Goal: Task Accomplishment & Management: Use online tool/utility

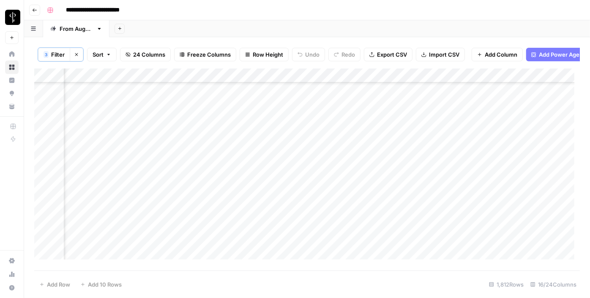
scroll to position [153, 852]
click at [288, 112] on div "Add Column" at bounding box center [306, 166] width 545 height 197
click at [288, 123] on div "Add Column" at bounding box center [306, 166] width 545 height 197
click at [285, 145] on div "Add Column" at bounding box center [306, 166] width 545 height 197
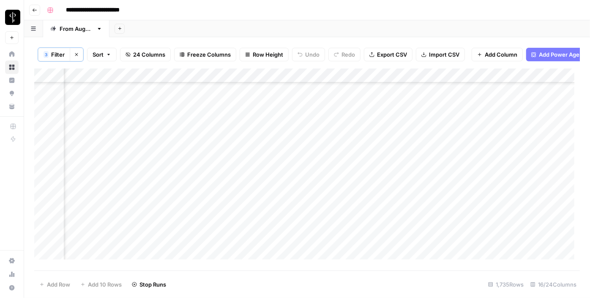
click at [285, 151] on div "Add Column" at bounding box center [306, 166] width 545 height 197
click at [286, 166] on div "Add Column" at bounding box center [306, 166] width 545 height 197
click at [284, 179] on div "Add Column" at bounding box center [306, 166] width 545 height 197
click at [284, 194] on div "Add Column" at bounding box center [306, 166] width 545 height 197
click at [281, 208] on div "Add Column" at bounding box center [306, 166] width 545 height 197
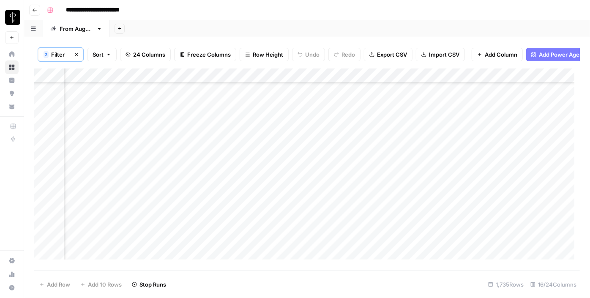
click at [282, 226] on div "Add Column" at bounding box center [306, 166] width 545 height 197
click at [282, 237] on div "Add Column" at bounding box center [306, 166] width 545 height 197
click at [281, 191] on div "Add Column" at bounding box center [306, 166] width 545 height 197
click at [278, 178] on div "Add Column" at bounding box center [306, 166] width 545 height 197
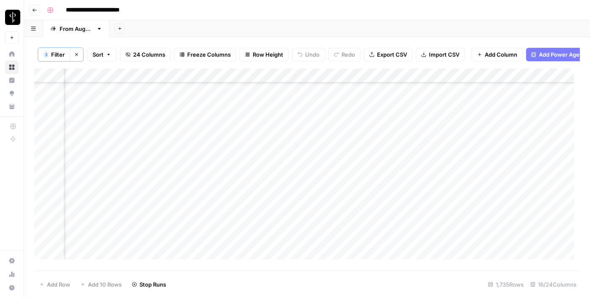
click at [282, 209] on div "Add Column" at bounding box center [306, 166] width 545 height 197
click at [284, 232] on div "Add Column" at bounding box center [306, 166] width 545 height 197
click at [283, 245] on div "Add Column" at bounding box center [306, 166] width 545 height 197
click at [283, 207] on div "Add Column" at bounding box center [306, 166] width 545 height 197
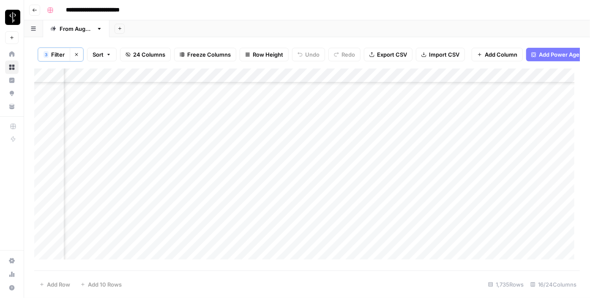
click at [284, 216] on div "Add Column" at bounding box center [306, 166] width 545 height 197
click at [286, 238] on div "Add Column" at bounding box center [306, 166] width 545 height 197
click at [287, 210] on div "Add Column" at bounding box center [306, 166] width 545 height 197
click at [286, 221] on div "Add Column" at bounding box center [306, 166] width 545 height 197
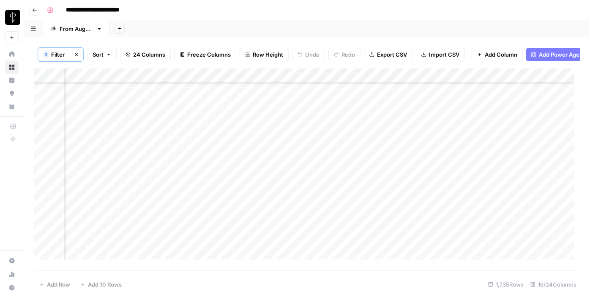
click at [208, 136] on div "Add Column" at bounding box center [306, 166] width 545 height 197
click at [162, 129] on div "Add Column" at bounding box center [306, 166] width 545 height 197
click at [104, 109] on div "Add Column" at bounding box center [306, 166] width 545 height 197
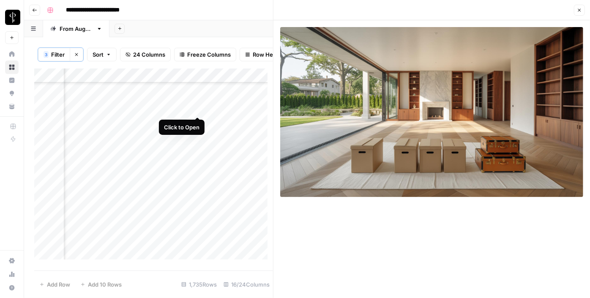
click at [201, 107] on div "Add Column" at bounding box center [153, 166] width 239 height 197
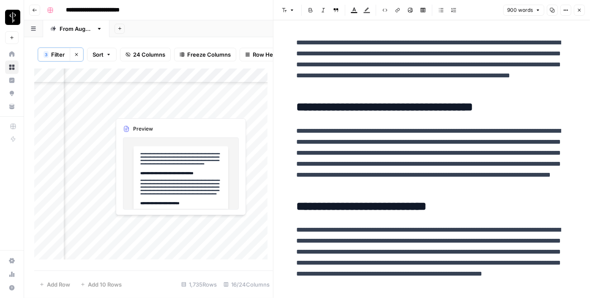
click at [201, 120] on div "Add Column" at bounding box center [153, 166] width 239 height 197
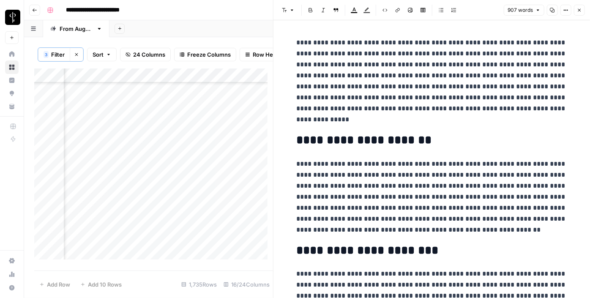
click at [106, 122] on div "Add Column" at bounding box center [153, 166] width 239 height 197
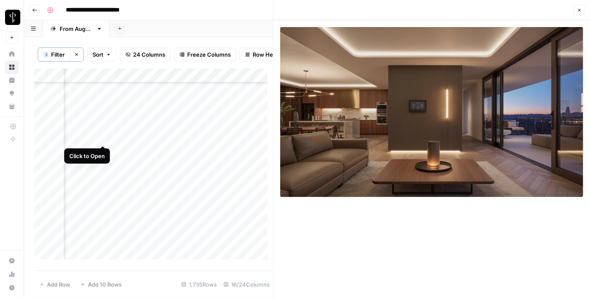
click at [101, 137] on div "Add Column" at bounding box center [153, 166] width 239 height 197
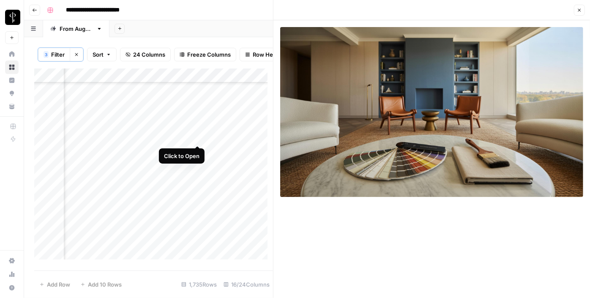
click at [195, 134] on div "Add Column" at bounding box center [153, 166] width 239 height 197
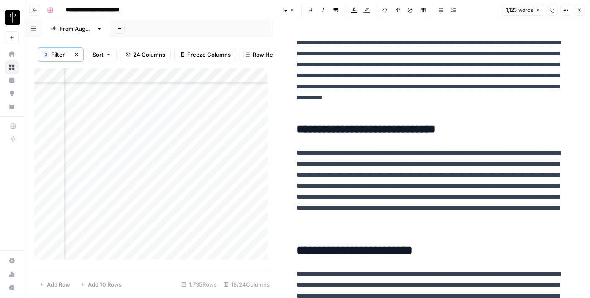
click at [200, 152] on div "Add Column" at bounding box center [153, 166] width 239 height 197
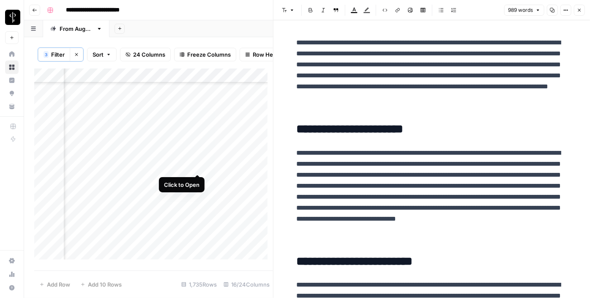
click at [198, 166] on div "Add Column" at bounding box center [153, 166] width 239 height 197
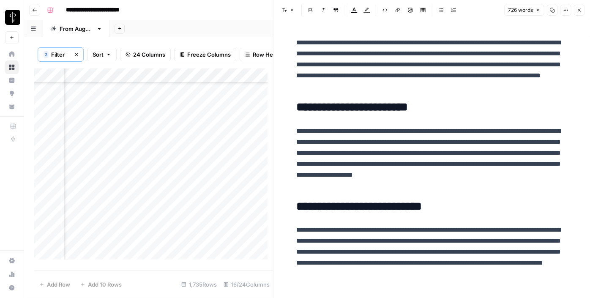
click at [106, 166] on div "Add Column" at bounding box center [153, 166] width 239 height 197
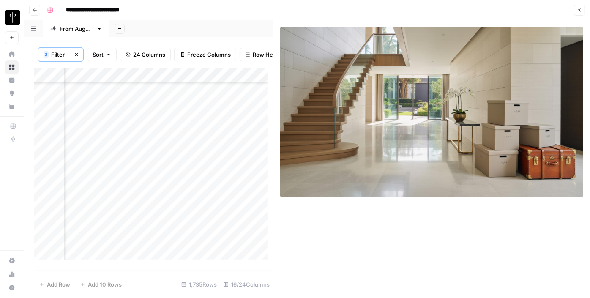
click at [104, 186] on div "Add Column" at bounding box center [153, 166] width 239 height 197
click at [198, 179] on div "Add Column" at bounding box center [153, 166] width 239 height 197
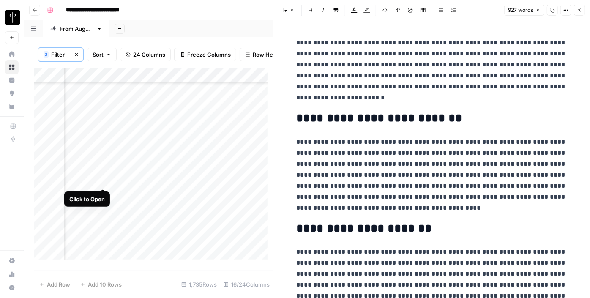
click at [105, 180] on div "Add Column" at bounding box center [153, 166] width 239 height 197
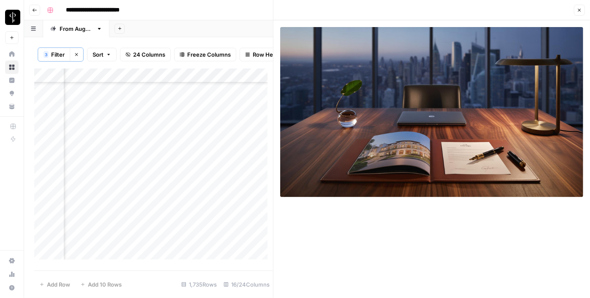
click at [106, 197] on div "Add Column" at bounding box center [153, 166] width 239 height 197
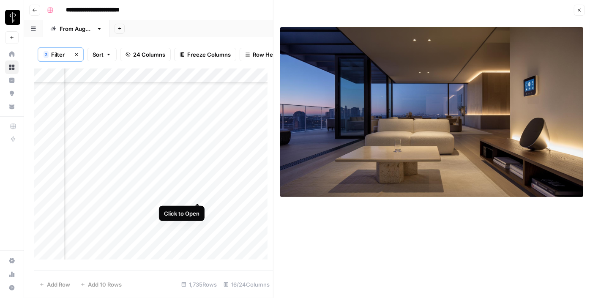
click at [196, 193] on div "Add Column" at bounding box center [153, 166] width 239 height 197
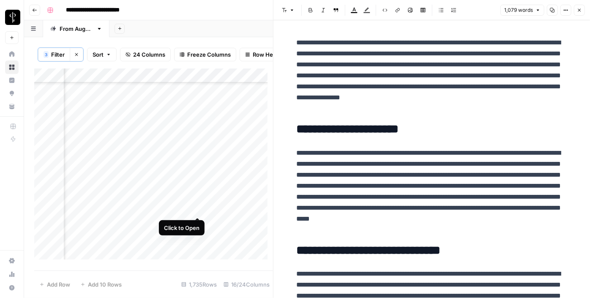
click at [198, 209] on div "Add Column" at bounding box center [153, 166] width 239 height 197
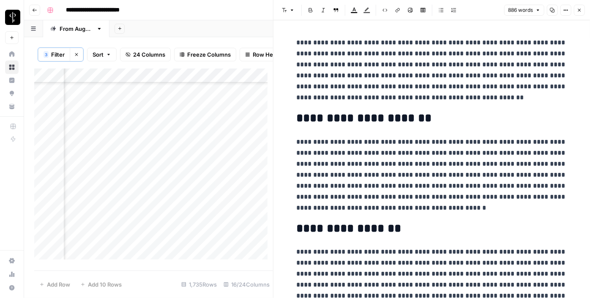
click at [104, 212] on div "Add Column" at bounding box center [153, 166] width 239 height 197
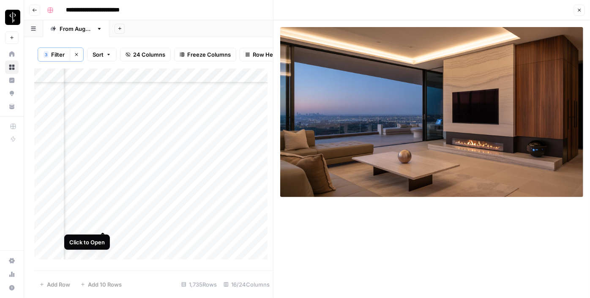
click at [104, 223] on div "Add Column" at bounding box center [153, 166] width 239 height 197
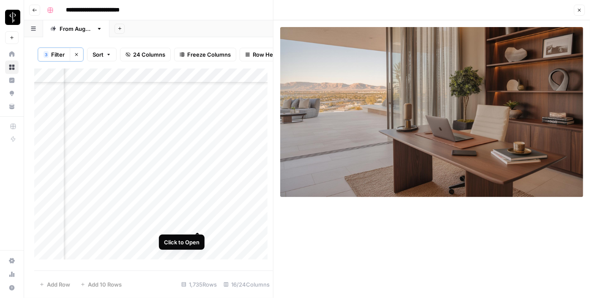
click at [193, 224] on div "Add Column" at bounding box center [153, 166] width 239 height 197
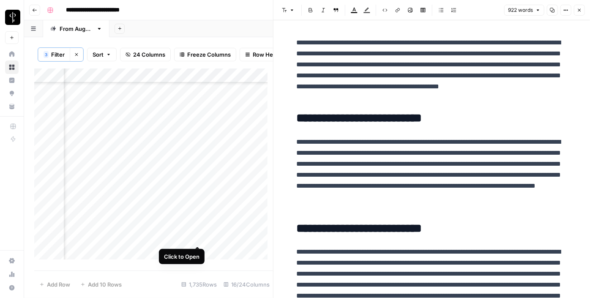
click at [199, 239] on div "Add Column" at bounding box center [153, 166] width 239 height 197
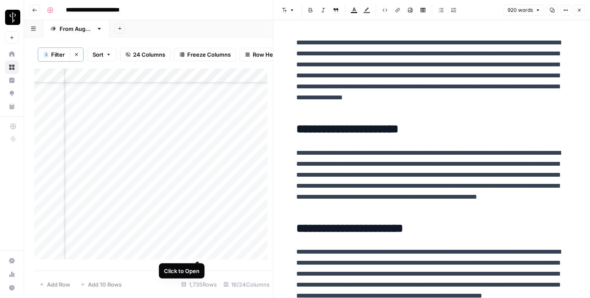
click at [198, 247] on div "Add Column" at bounding box center [153, 166] width 239 height 197
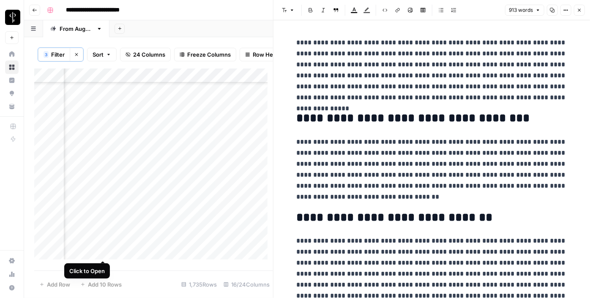
click at [102, 253] on div "Add Column" at bounding box center [153, 166] width 239 height 197
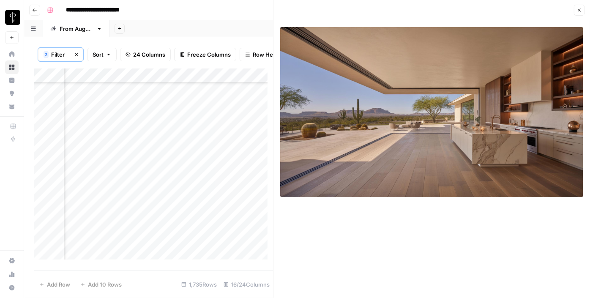
scroll to position [1545, 851]
click at [199, 144] on div "Add Column" at bounding box center [153, 166] width 239 height 197
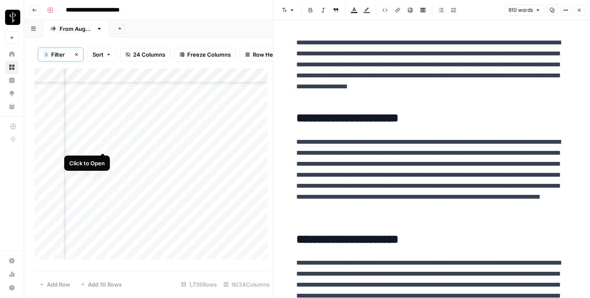
click at [101, 147] on div "Add Column" at bounding box center [153, 166] width 239 height 197
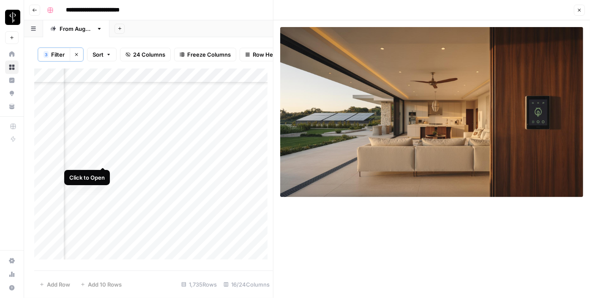
click at [104, 160] on div "Add Column" at bounding box center [153, 166] width 239 height 197
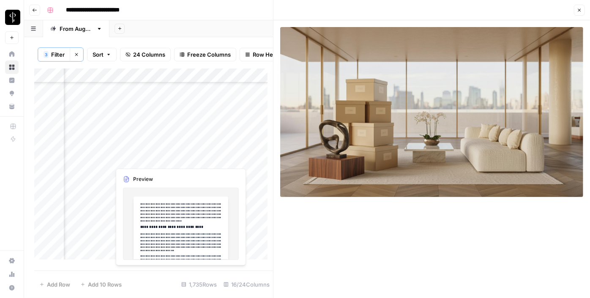
click at [195, 159] on div "Add Column" at bounding box center [153, 166] width 239 height 197
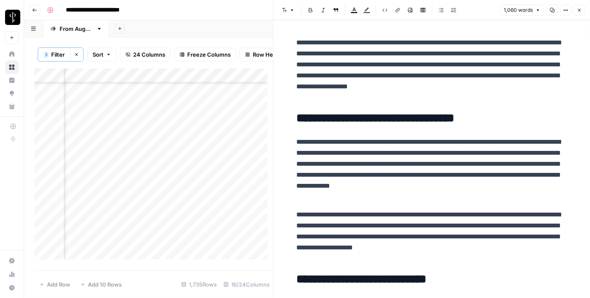
click at [203, 177] on div "Add Column" at bounding box center [153, 166] width 239 height 197
click at [200, 175] on div "Add Column" at bounding box center [153, 166] width 239 height 197
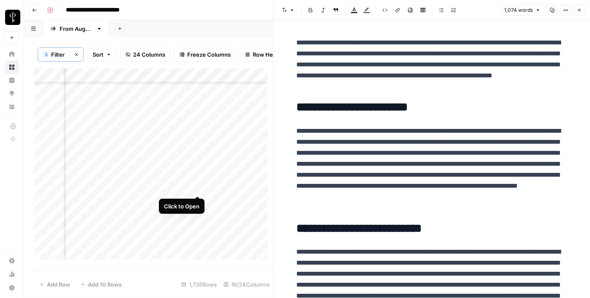
click at [197, 183] on div "Add Column" at bounding box center [153, 166] width 239 height 197
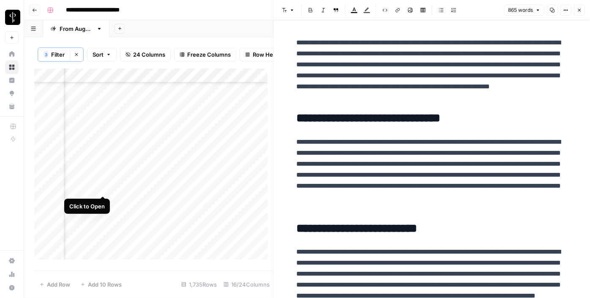
click at [101, 184] on div "Add Column" at bounding box center [153, 166] width 239 height 197
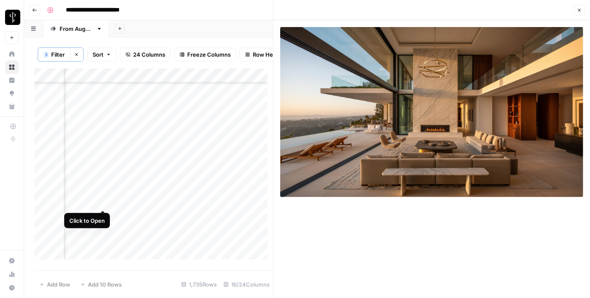
click at [100, 201] on div "Add Column" at bounding box center [153, 166] width 239 height 197
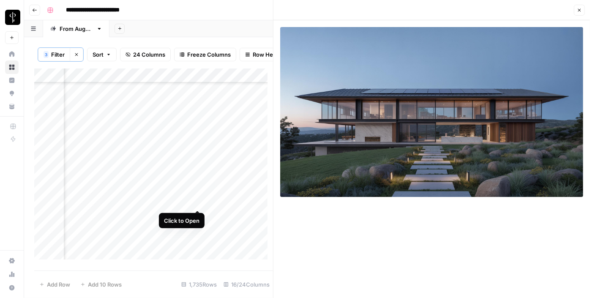
click at [198, 201] on div "Add Column" at bounding box center [153, 166] width 239 height 197
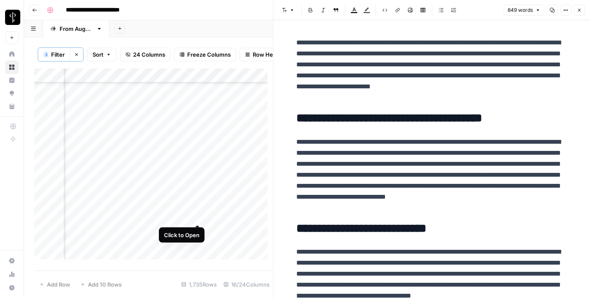
click at [197, 214] on div "Add Column" at bounding box center [153, 166] width 239 height 197
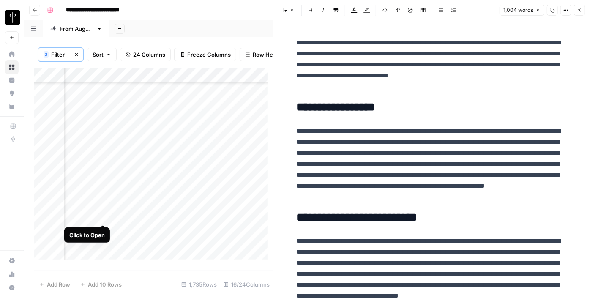
click at [107, 215] on div "Add Column" at bounding box center [153, 166] width 239 height 197
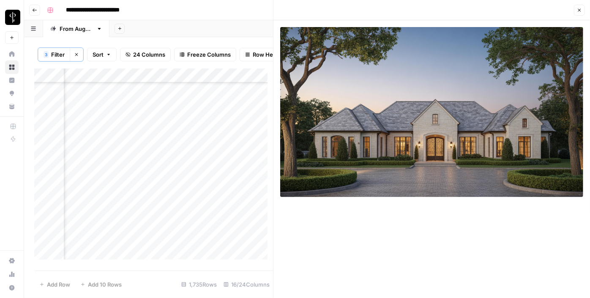
click at [102, 233] on div "Add Column" at bounding box center [153, 166] width 239 height 197
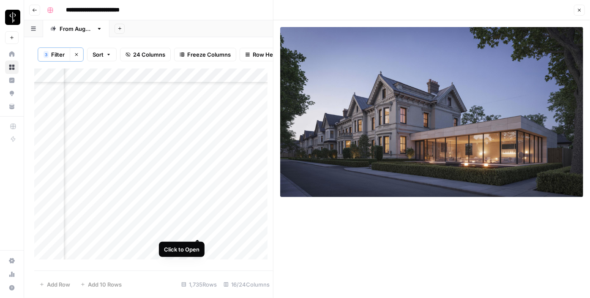
click at [197, 229] on div "Add Column" at bounding box center [153, 166] width 239 height 197
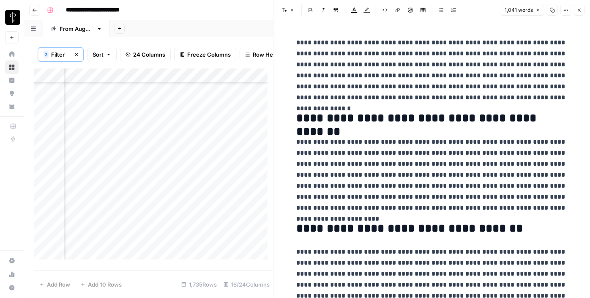
scroll to position [1605, 851]
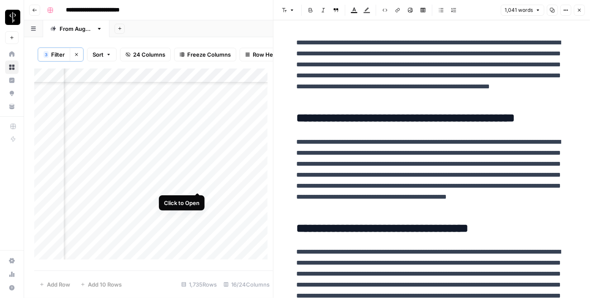
click at [199, 182] on div "Add Column" at bounding box center [153, 166] width 239 height 197
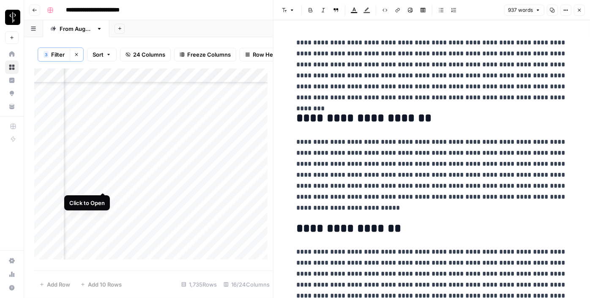
click at [104, 183] on div "Add Column" at bounding box center [153, 166] width 239 height 197
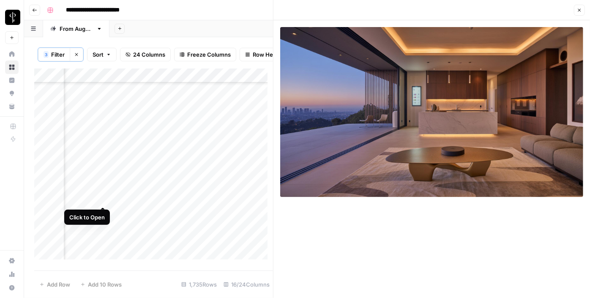
click at [103, 200] on div "Add Column" at bounding box center [153, 166] width 239 height 197
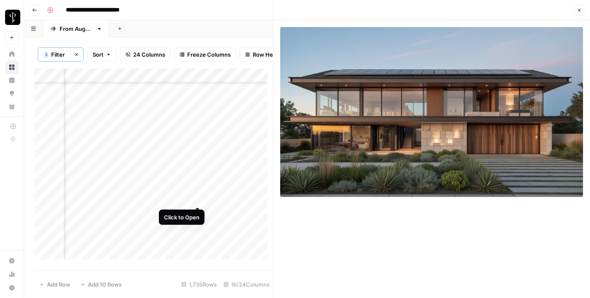
click at [193, 200] on div "Add Column" at bounding box center [153, 166] width 239 height 197
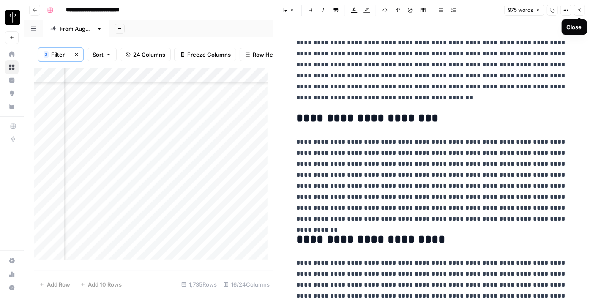
click at [579, 13] on button "Close" at bounding box center [579, 10] width 11 height 11
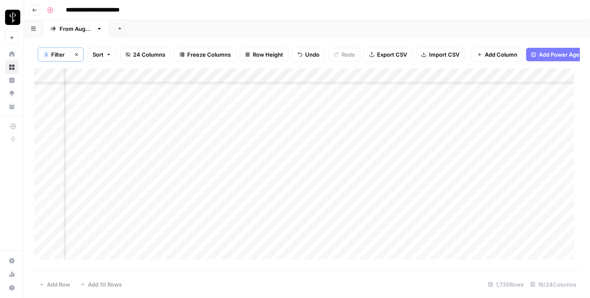
scroll to position [1382, 851]
click at [485, 149] on div "Add Column" at bounding box center [306, 166] width 545 height 197
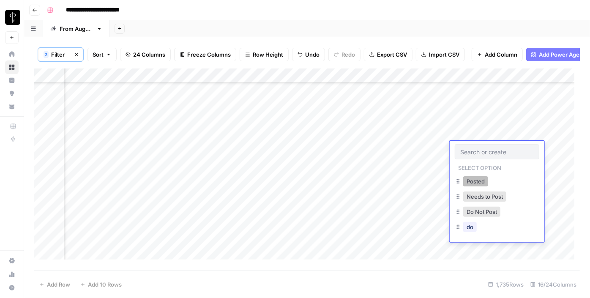
click at [477, 182] on button "Posted" at bounding box center [475, 181] width 25 height 10
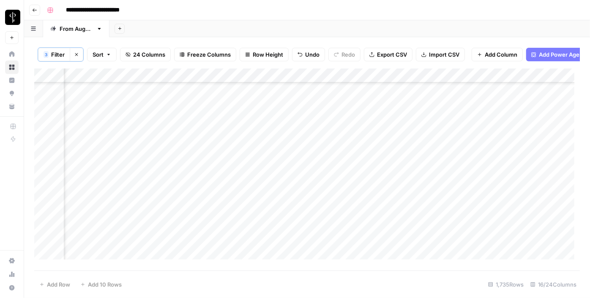
scroll to position [1447, 851]
drag, startPoint x: 526, startPoint y: 90, endPoint x: 505, endPoint y: 253, distance: 164.0
click at [505, 253] on div "Add Column" at bounding box center [306, 166] width 545 height 197
drag, startPoint x: 527, startPoint y: 177, endPoint x: 520, endPoint y: 243, distance: 65.8
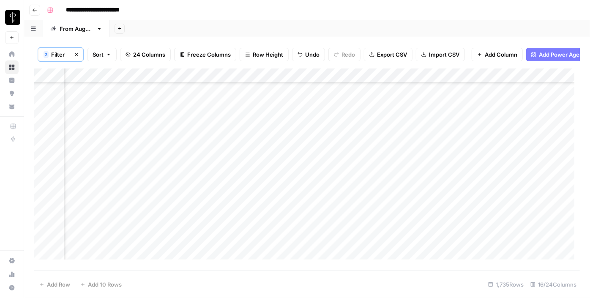
click at [520, 243] on div "Add Column" at bounding box center [306, 166] width 545 height 197
drag, startPoint x: 528, startPoint y: 156, endPoint x: 526, endPoint y: 176, distance: 19.5
click at [526, 176] on div "Add Column" at bounding box center [306, 166] width 545 height 197
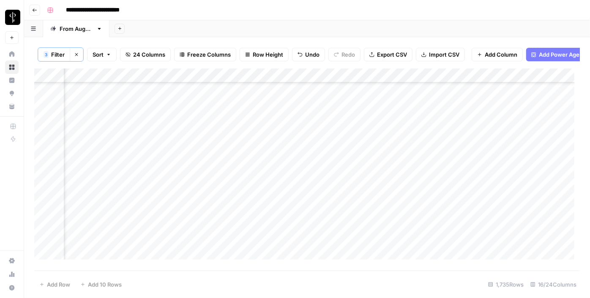
click at [289, 107] on div "Add Column" at bounding box center [306, 166] width 545 height 197
click at [278, 123] on div "Add Column" at bounding box center [306, 166] width 545 height 197
click at [282, 141] on div "Add Column" at bounding box center [306, 166] width 545 height 197
click at [282, 148] on div "Add Column" at bounding box center [306, 166] width 545 height 197
click at [284, 167] on div "Add Column" at bounding box center [306, 166] width 545 height 197
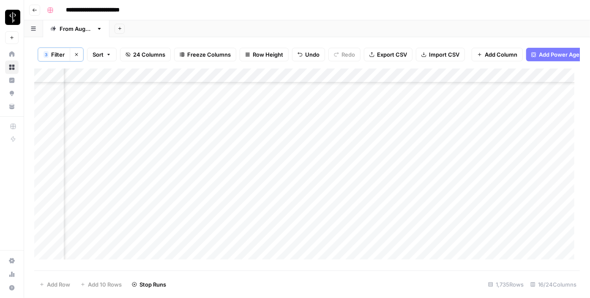
click at [282, 184] on div "Add Column" at bounding box center [306, 166] width 545 height 197
click at [283, 196] on div "Add Column" at bounding box center [306, 166] width 545 height 197
click at [283, 207] on div "Add Column" at bounding box center [306, 166] width 545 height 197
click at [285, 223] on div "Add Column" at bounding box center [306, 166] width 545 height 197
click at [286, 239] on div "Add Column" at bounding box center [306, 166] width 545 height 197
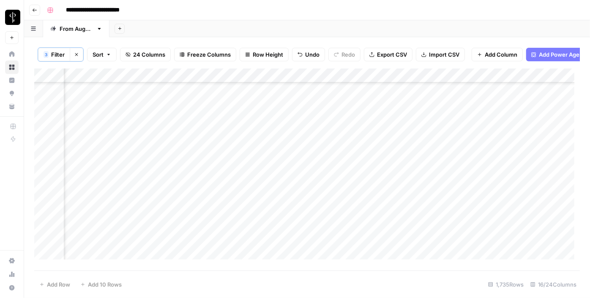
scroll to position [1773, 851]
click at [292, 160] on div "Add Column" at bounding box center [306, 166] width 545 height 197
click at [106, 118] on div "Add Column" at bounding box center [306, 166] width 545 height 197
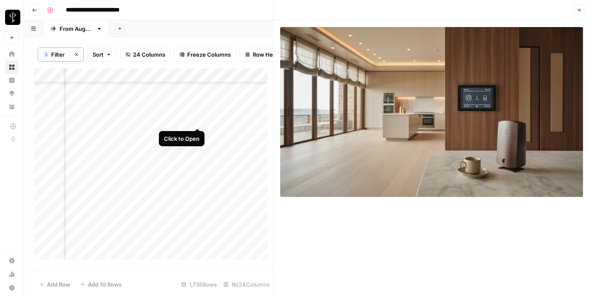
click at [197, 118] on div "Add Column" at bounding box center [153, 166] width 239 height 197
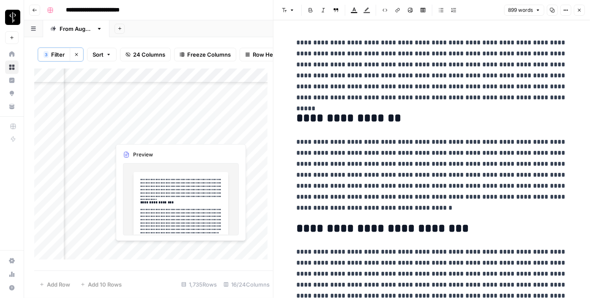
click at [197, 138] on div "Add Column" at bounding box center [153, 166] width 239 height 197
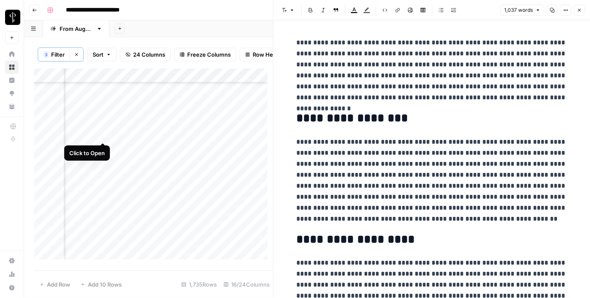
click at [104, 135] on div "Add Column" at bounding box center [153, 166] width 239 height 197
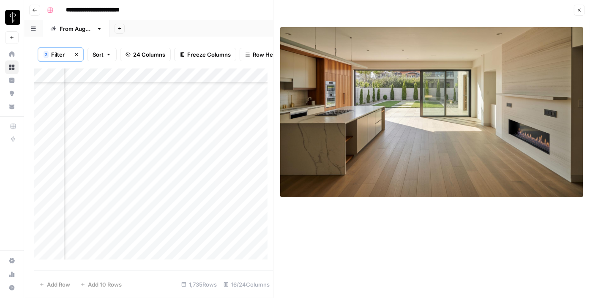
click at [104, 152] on div "Add Column" at bounding box center [153, 166] width 239 height 197
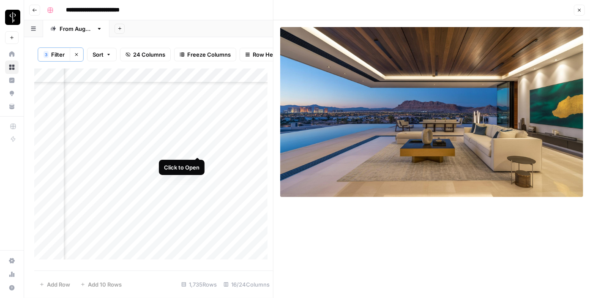
click at [199, 147] on div "Add Column" at bounding box center [153, 166] width 239 height 197
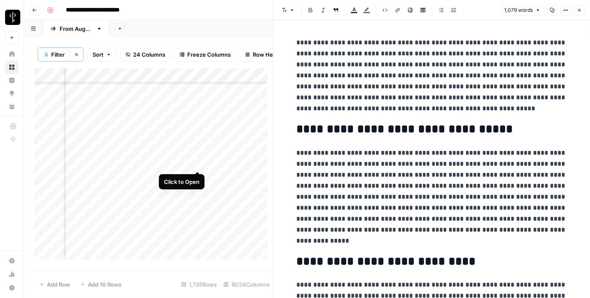
click at [199, 163] on div "Add Column" at bounding box center [153, 166] width 239 height 197
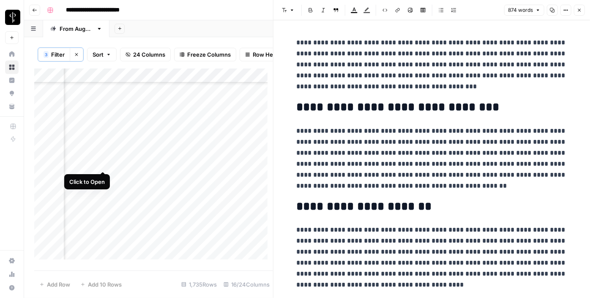
click at [104, 161] on div "Add Column" at bounding box center [153, 166] width 239 height 197
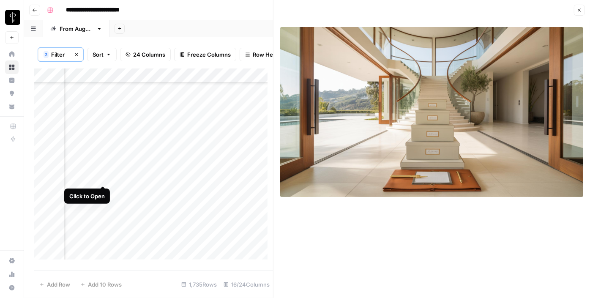
click at [102, 177] on div "Add Column" at bounding box center [153, 166] width 239 height 197
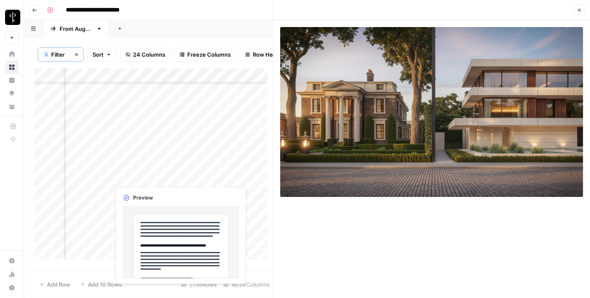
click at [196, 175] on div "Add Column" at bounding box center [153, 166] width 239 height 197
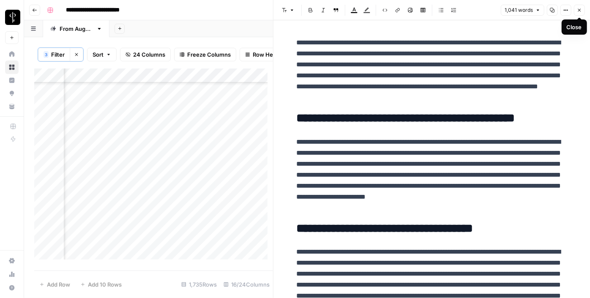
click at [579, 9] on icon "button" at bounding box center [579, 10] width 5 height 5
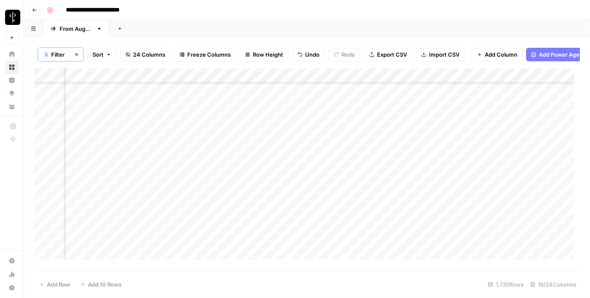
click at [413, 176] on div "Add Column" at bounding box center [306, 166] width 545 height 197
click at [309, 177] on div "Add Column" at bounding box center [306, 166] width 545 height 197
click at [345, 179] on div "Add Column" at bounding box center [306, 166] width 545 height 197
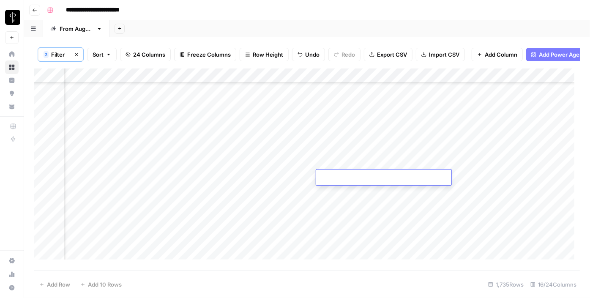
click at [324, 179] on textarea at bounding box center [383, 178] width 135 height 12
paste textarea "**********"
type textarea "**********"
click at [106, 192] on div "Add Column" at bounding box center [306, 166] width 545 height 197
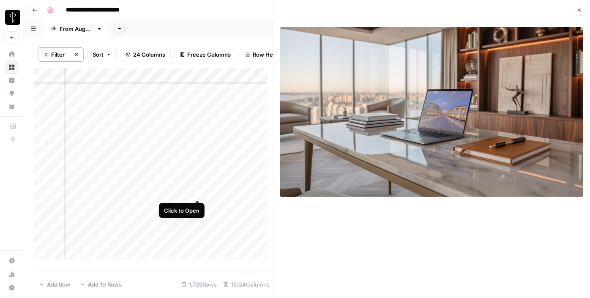
click at [197, 191] on div "Add Column" at bounding box center [153, 166] width 239 height 197
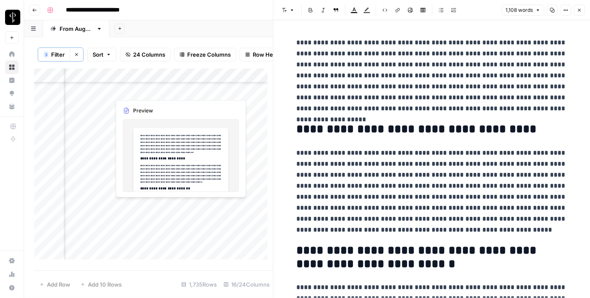
click at [199, 200] on div "Add Column" at bounding box center [153, 166] width 239 height 197
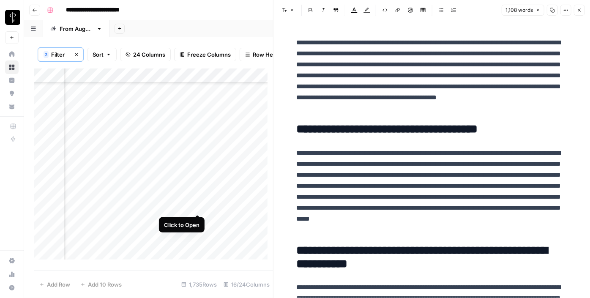
click at [199, 203] on div "Add Column" at bounding box center [153, 166] width 239 height 197
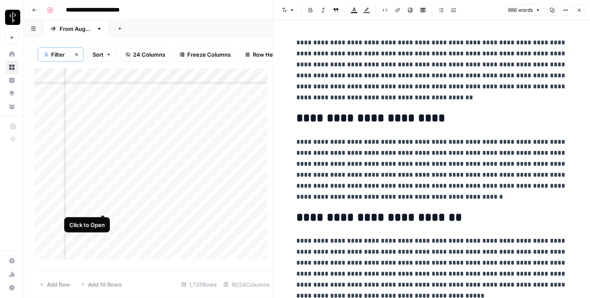
click at [101, 206] on div "Add Column" at bounding box center [153, 166] width 239 height 197
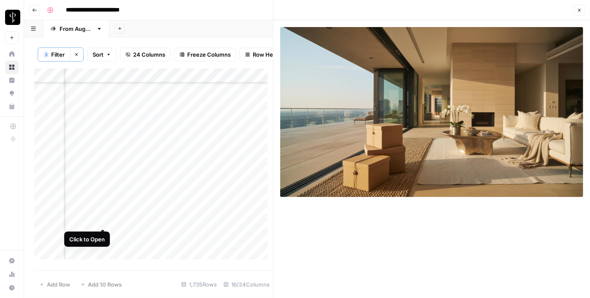
click at [102, 223] on div "Add Column" at bounding box center [153, 166] width 239 height 197
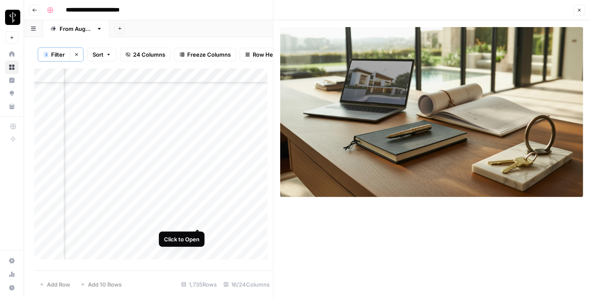
click at [199, 218] on div "Add Column" at bounding box center [153, 166] width 239 height 197
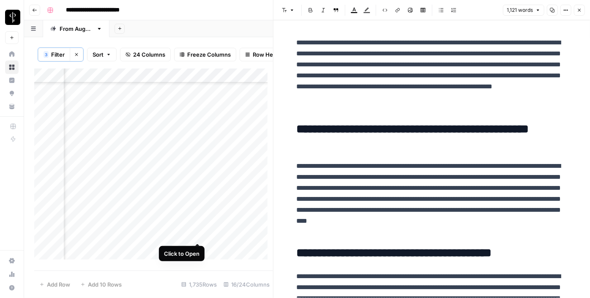
click at [199, 233] on div "Add Column" at bounding box center [153, 166] width 239 height 197
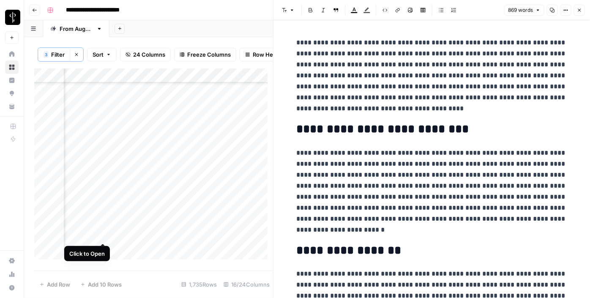
click at [101, 232] on div "Add Column" at bounding box center [153, 166] width 239 height 197
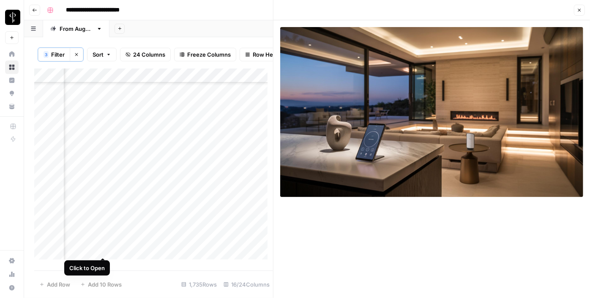
click at [102, 250] on div "Add Column" at bounding box center [153, 166] width 239 height 197
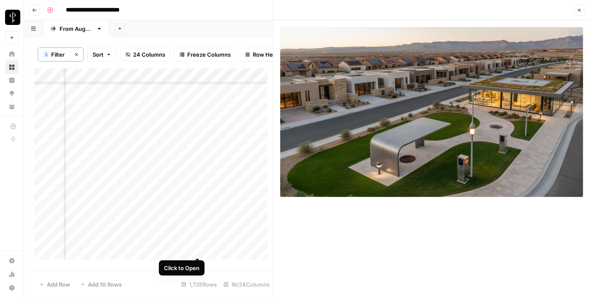
click at [197, 247] on div "Add Column" at bounding box center [153, 166] width 239 height 197
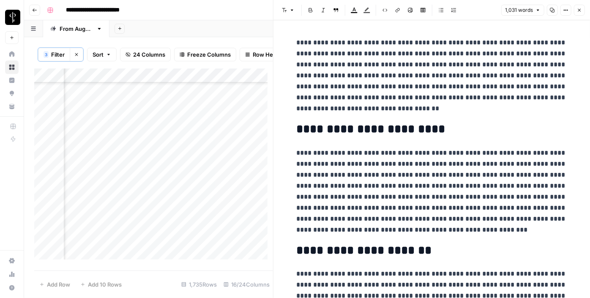
click at [579, 11] on icon "button" at bounding box center [579, 10] width 5 height 5
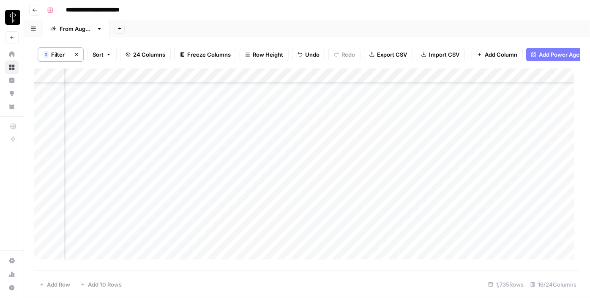
click at [504, 106] on div "Add Column" at bounding box center [306, 166] width 545 height 197
drag, startPoint x: 525, startPoint y: 112, endPoint x: 520, endPoint y: 158, distance: 45.9
click at [520, 158] on div "Add Column" at bounding box center [306, 166] width 545 height 197
click at [477, 179] on div "Add Column" at bounding box center [306, 166] width 545 height 197
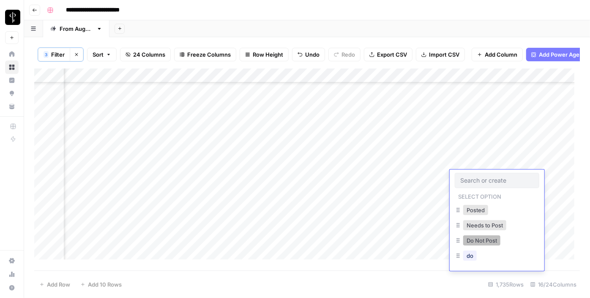
click at [477, 240] on button "Do Not Post" at bounding box center [481, 240] width 37 height 10
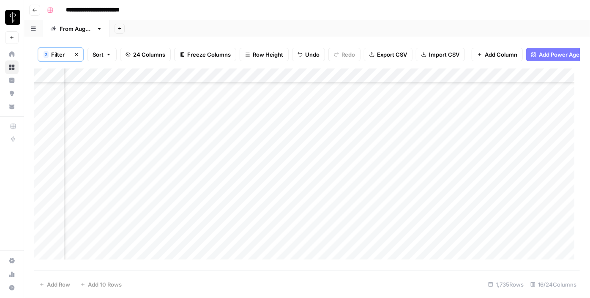
click at [493, 193] on div "Add Column" at bounding box center [306, 166] width 545 height 197
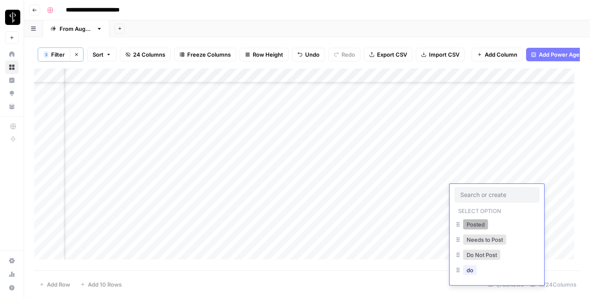
click at [480, 223] on button "Posted" at bounding box center [475, 224] width 25 height 10
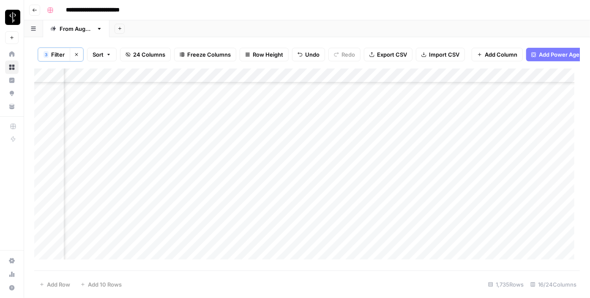
drag, startPoint x: 526, startPoint y: 198, endPoint x: 515, endPoint y: 245, distance: 48.4
click at [515, 245] on div "Add Column" at bounding box center [306, 166] width 545 height 197
click at [275, 135] on div "Add Column" at bounding box center [306, 166] width 545 height 197
click at [276, 153] on div "Add Column" at bounding box center [306, 166] width 545 height 197
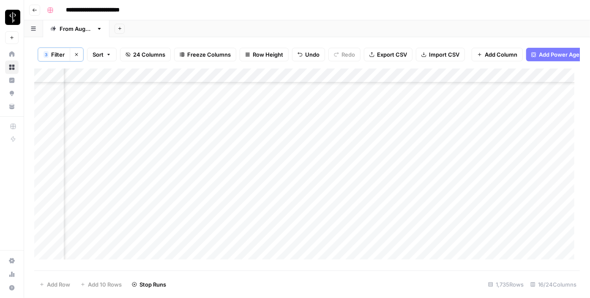
click at [278, 164] on div "Add Column" at bounding box center [306, 166] width 545 height 197
click at [281, 178] on div "Add Column" at bounding box center [306, 166] width 545 height 197
click at [281, 191] on div "Add Column" at bounding box center [306, 166] width 545 height 197
click at [283, 208] on div "Add Column" at bounding box center [306, 166] width 545 height 197
click at [283, 220] on div "Add Column" at bounding box center [306, 166] width 545 height 197
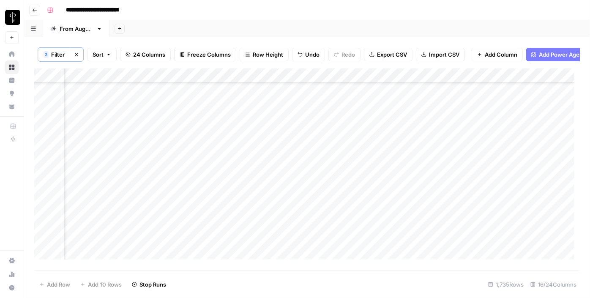
click at [283, 236] on div "Add Column" at bounding box center [306, 166] width 545 height 197
click at [283, 250] on div "Add Column" at bounding box center [306, 166] width 545 height 197
click at [283, 213] on div "Add Column" at bounding box center [306, 166] width 545 height 197
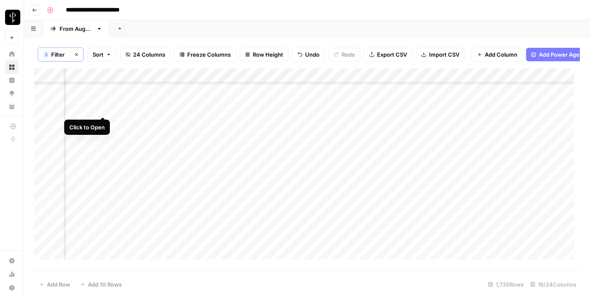
click at [103, 108] on div "Add Column" at bounding box center [306, 166] width 545 height 197
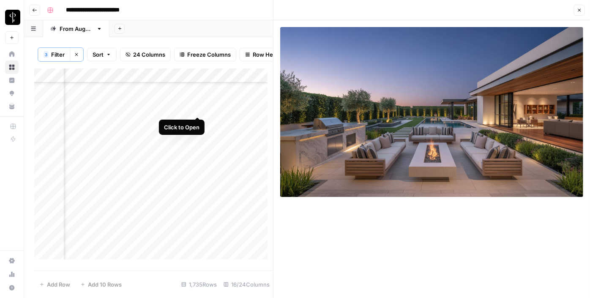
click at [198, 109] on div "Add Column" at bounding box center [153, 166] width 239 height 197
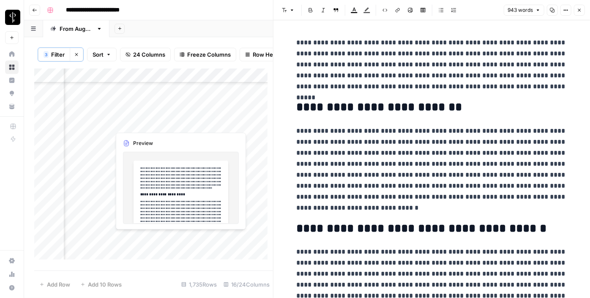
click at [199, 125] on div "Add Column" at bounding box center [153, 166] width 239 height 197
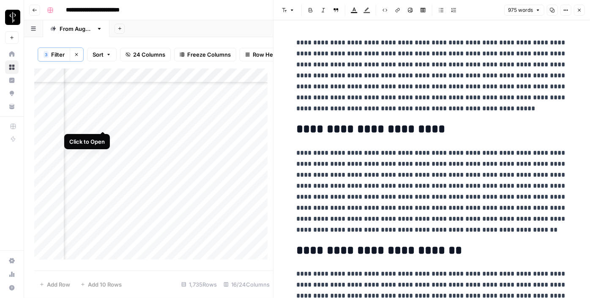
click at [100, 124] on div "Add Column" at bounding box center [153, 166] width 239 height 197
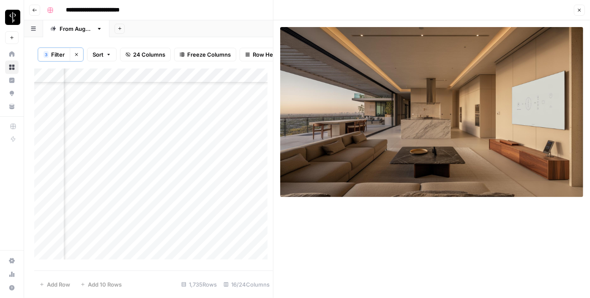
click at [101, 137] on div "Add Column" at bounding box center [153, 166] width 239 height 197
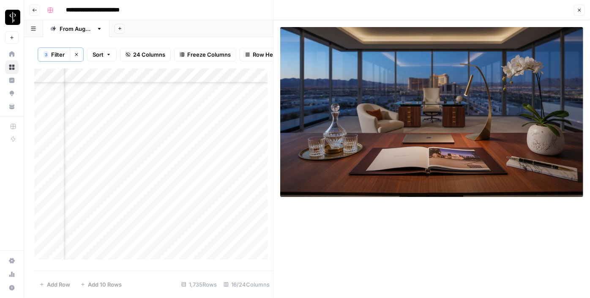
click at [202, 138] on div "Add Column" at bounding box center [153, 166] width 239 height 197
click at [198, 137] on div "Add Column" at bounding box center [153, 166] width 239 height 197
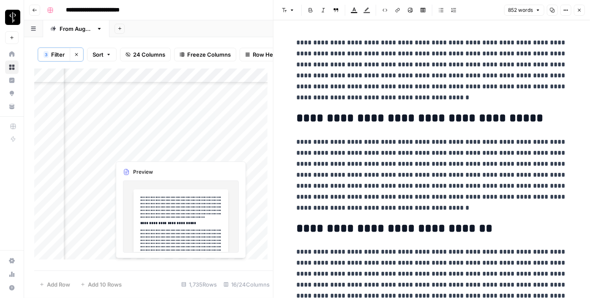
click at [198, 153] on div "Add Column" at bounding box center [153, 166] width 239 height 197
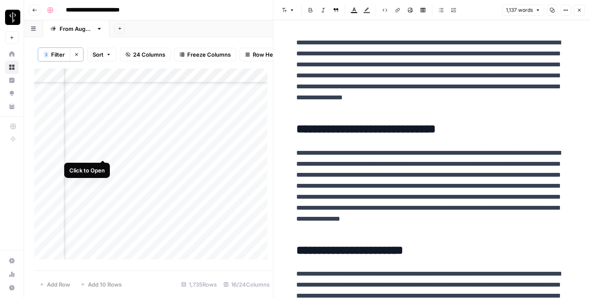
click at [102, 150] on div "Add Column" at bounding box center [153, 166] width 239 height 197
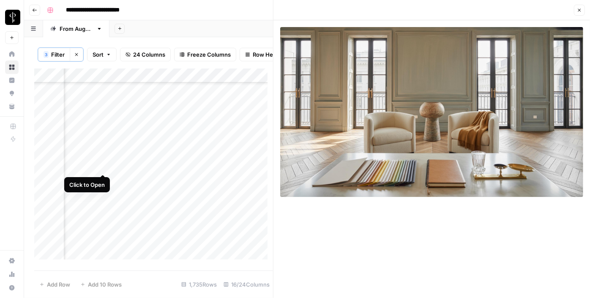
click at [103, 164] on div "Add Column" at bounding box center [153, 166] width 239 height 197
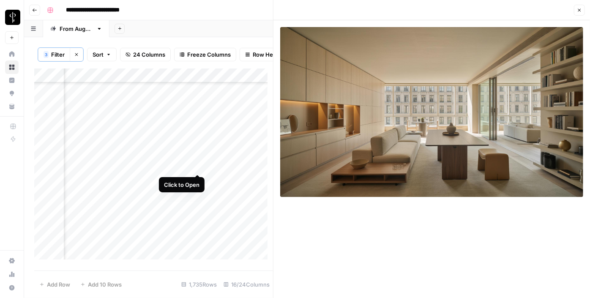
click at [200, 166] on div "Add Column" at bounding box center [153, 166] width 239 height 197
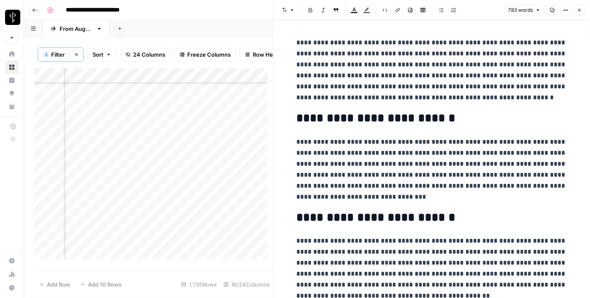
scroll to position [1930, 851]
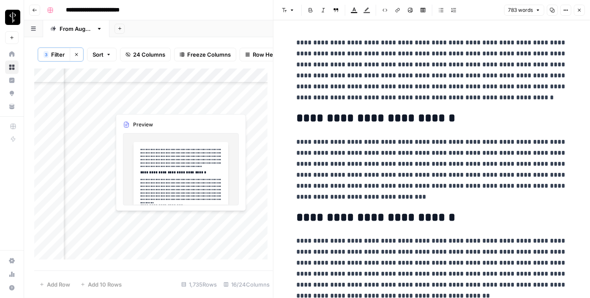
click at [197, 104] on div "Add Column" at bounding box center [153, 166] width 239 height 197
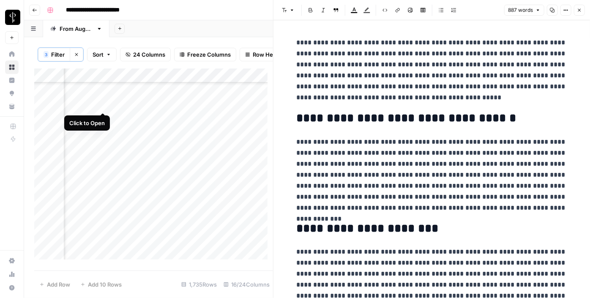
click at [103, 104] on div "Add Column" at bounding box center [153, 166] width 239 height 197
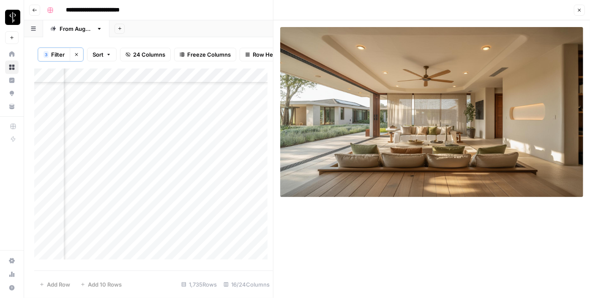
click at [105, 118] on div "Add Column" at bounding box center [153, 166] width 239 height 197
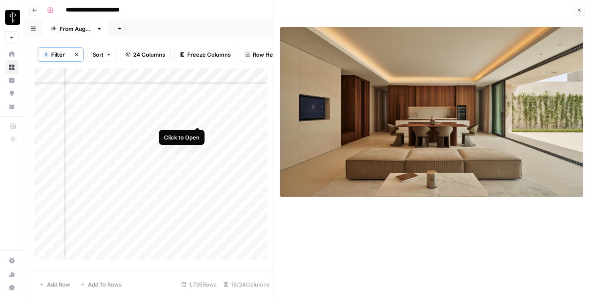
click at [199, 117] on div "Add Column" at bounding box center [153, 166] width 239 height 197
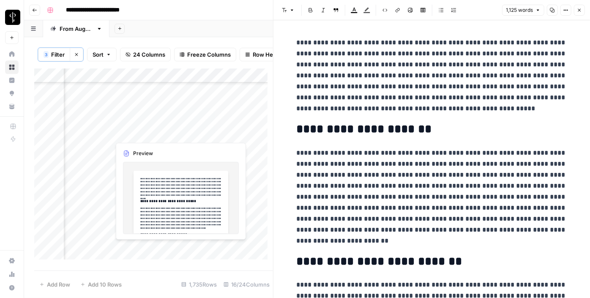
click at [195, 136] on div "Add Column" at bounding box center [153, 166] width 239 height 197
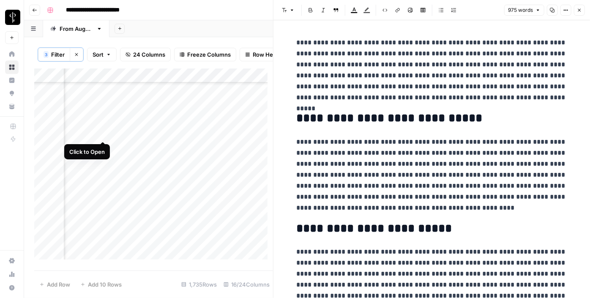
click at [101, 134] on div "Add Column" at bounding box center [153, 166] width 239 height 197
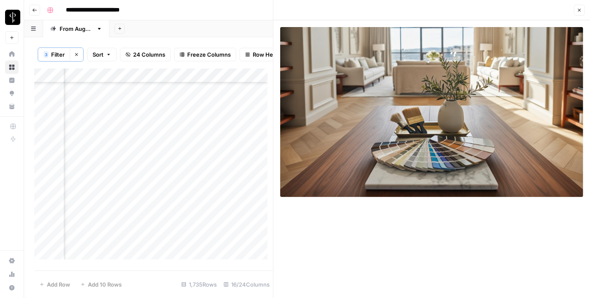
click at [104, 145] on div "Add Column" at bounding box center [153, 166] width 239 height 197
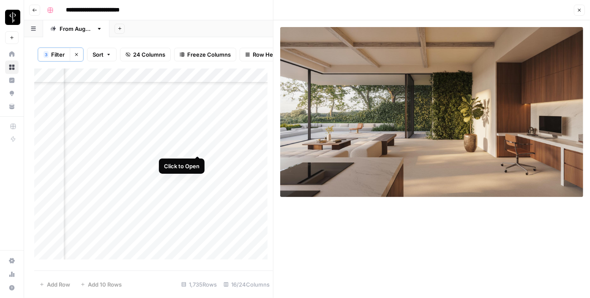
click at [200, 145] on div "Add Column" at bounding box center [153, 166] width 239 height 197
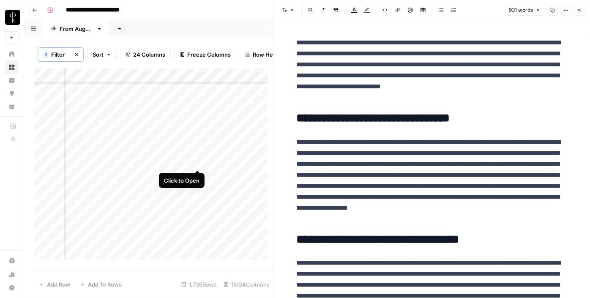
click at [199, 161] on div "Add Column" at bounding box center [153, 166] width 239 height 197
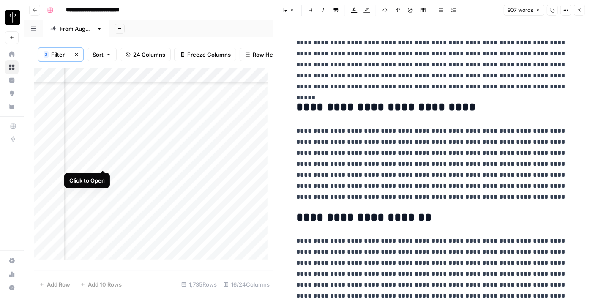
click at [104, 162] on div "Add Column" at bounding box center [153, 166] width 239 height 197
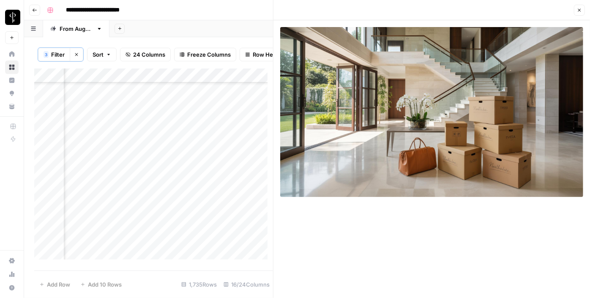
click at [578, 16] on header "Close" at bounding box center [431, 10] width 316 height 20
click at [581, 10] on icon "button" at bounding box center [579, 10] width 5 height 5
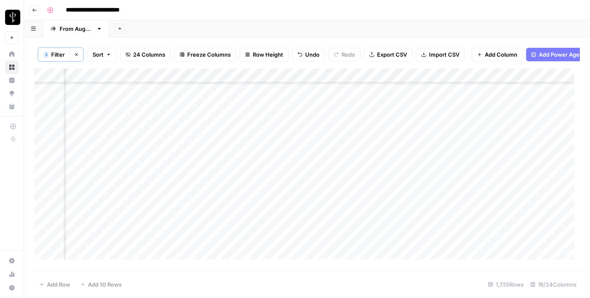
scroll to position [1833, 851]
click at [495, 117] on div "Add Column" at bounding box center [306, 166] width 545 height 197
drag, startPoint x: 527, startPoint y: 120, endPoint x: 506, endPoint y: 184, distance: 67.2
click at [506, 184] on div "Add Column" at bounding box center [306, 166] width 545 height 197
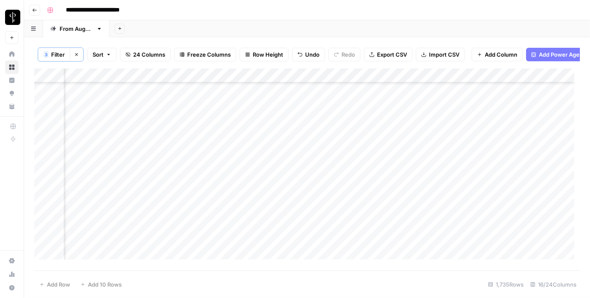
scroll to position [1987, 851]
click at [282, 113] on div "Add Column" at bounding box center [306, 166] width 545 height 197
click at [281, 134] on div "Add Column" at bounding box center [306, 166] width 545 height 197
click at [281, 150] on div "Add Column" at bounding box center [306, 166] width 545 height 197
click at [283, 160] on div "Add Column" at bounding box center [306, 166] width 545 height 197
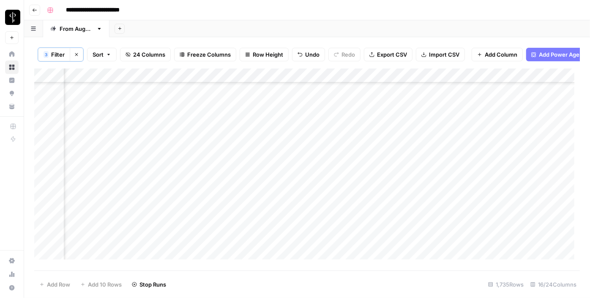
click at [286, 175] on div "Add Column" at bounding box center [306, 166] width 545 height 197
click at [288, 187] on div "Add Column" at bounding box center [306, 166] width 545 height 197
click at [286, 207] on div "Add Column" at bounding box center [306, 166] width 545 height 197
click at [286, 219] on div "Add Column" at bounding box center [306, 166] width 545 height 197
click at [287, 231] on div "Add Column" at bounding box center [306, 166] width 545 height 197
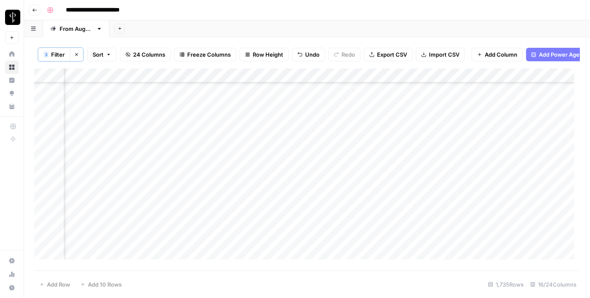
click at [286, 246] on div "Add Column" at bounding box center [306, 166] width 545 height 197
click at [195, 104] on div "Add Column" at bounding box center [306, 166] width 545 height 197
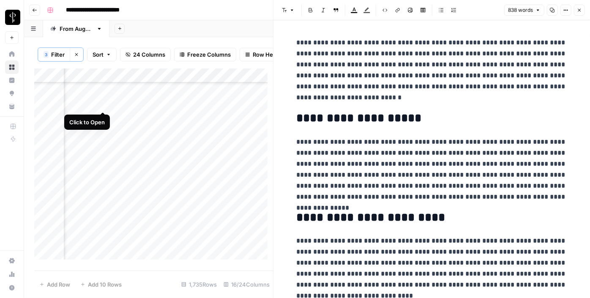
click at [102, 104] on div "Add Column" at bounding box center [153, 166] width 239 height 197
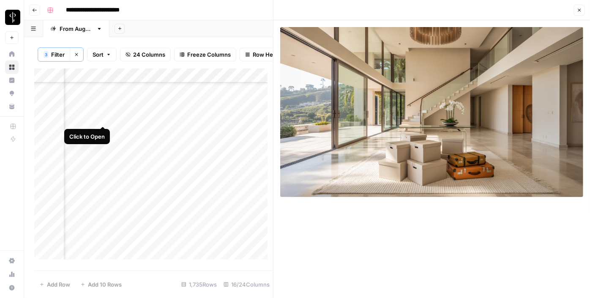
click at [104, 118] on div "Add Column" at bounding box center [153, 166] width 239 height 197
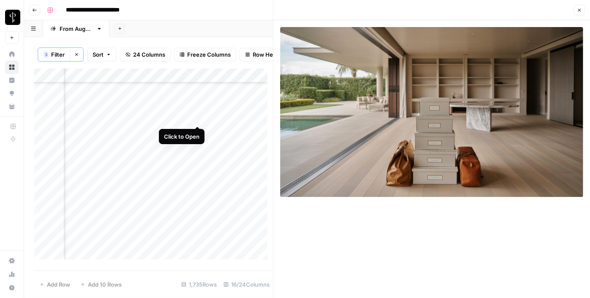
click at [196, 120] on div "Add Column" at bounding box center [153, 166] width 239 height 197
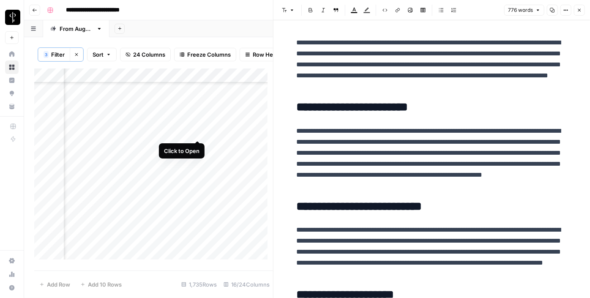
click at [201, 132] on div "Add Column" at bounding box center [153, 166] width 239 height 197
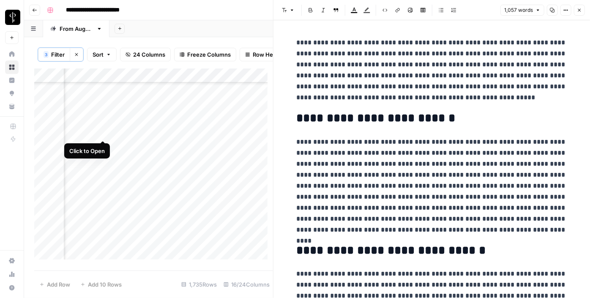
click at [103, 130] on div "Add Column" at bounding box center [153, 166] width 239 height 197
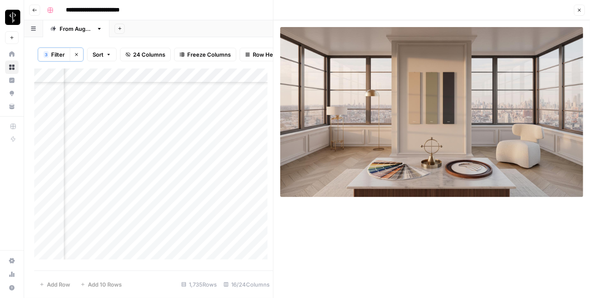
click at [104, 145] on div "Add Column" at bounding box center [153, 166] width 239 height 197
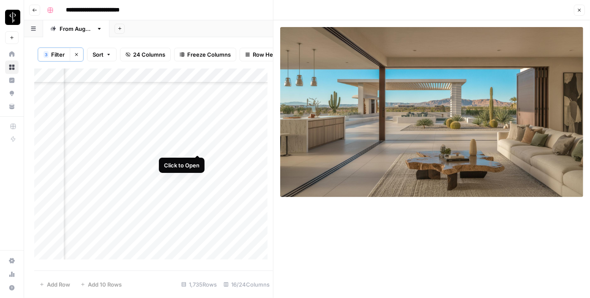
click at [197, 147] on div "Add Column" at bounding box center [153, 166] width 239 height 197
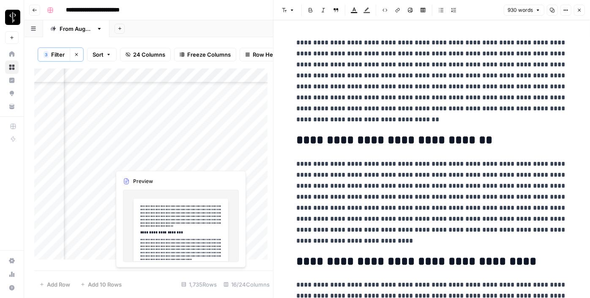
click at [197, 164] on div "Add Column" at bounding box center [153, 166] width 239 height 197
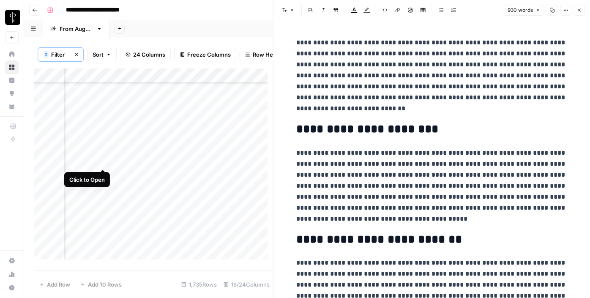
click at [104, 160] on div "Add Column" at bounding box center [153, 166] width 239 height 197
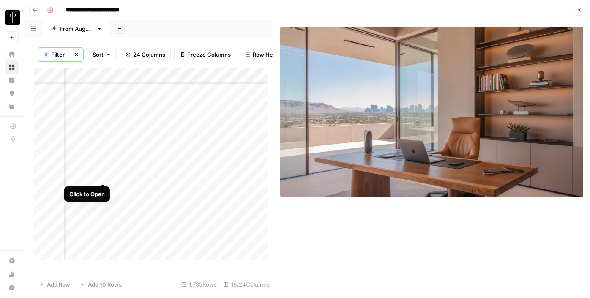
click at [104, 176] on div "Add Column" at bounding box center [153, 166] width 239 height 197
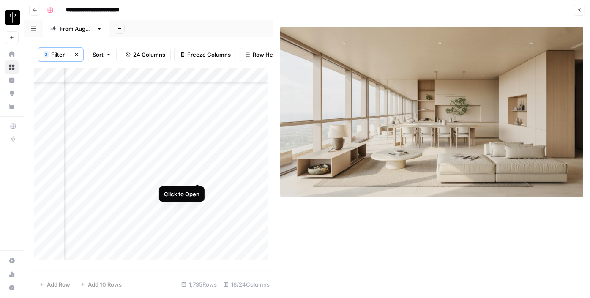
click at [198, 174] on div "Add Column" at bounding box center [153, 166] width 239 height 197
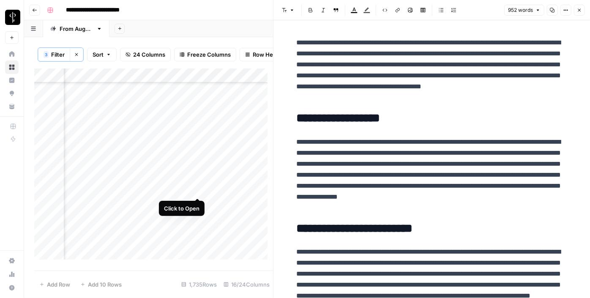
click at [198, 189] on div "Add Column" at bounding box center [153, 166] width 239 height 197
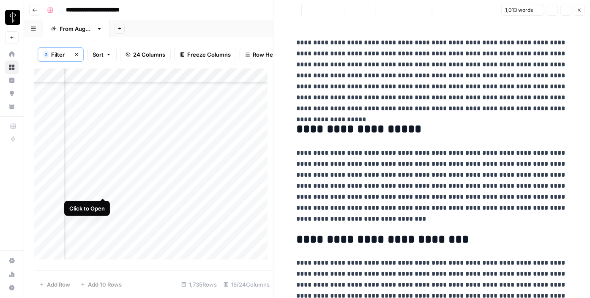
click at [105, 186] on div "Add Column" at bounding box center [153, 166] width 239 height 197
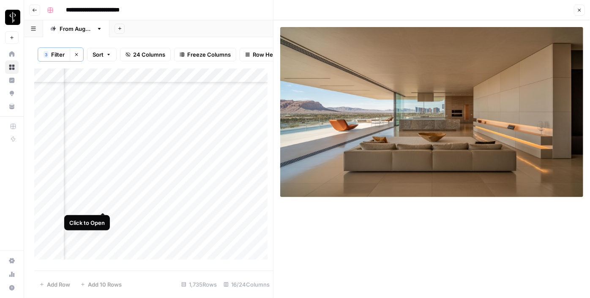
click at [107, 204] on div "Add Column" at bounding box center [153, 166] width 239 height 197
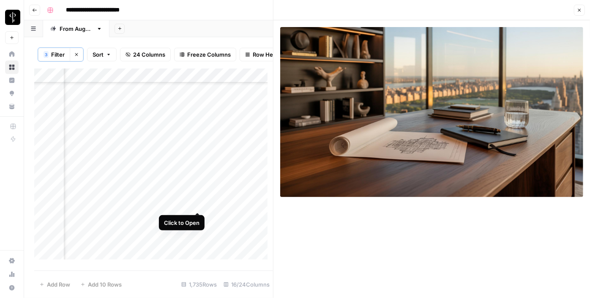
click at [196, 203] on div "Add Column" at bounding box center [153, 166] width 239 height 197
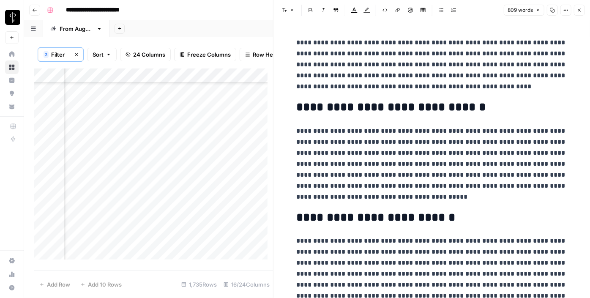
scroll to position [2084, 851]
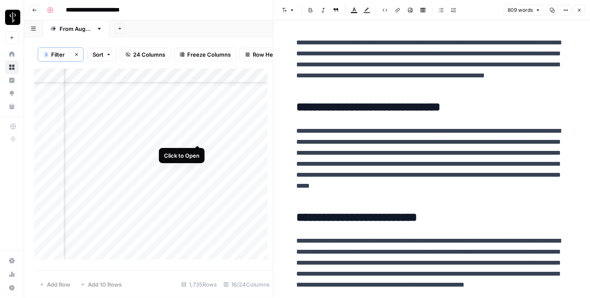
click at [198, 135] on div "Add Column" at bounding box center [153, 166] width 239 height 197
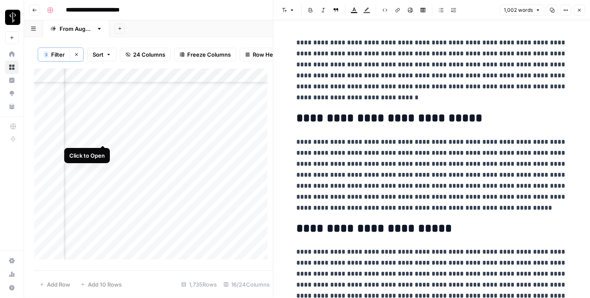
click at [104, 139] on div "Add Column" at bounding box center [153, 166] width 239 height 197
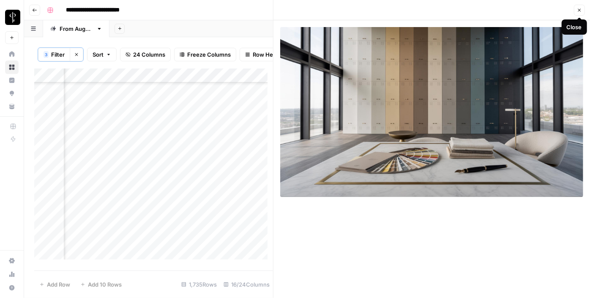
click at [578, 9] on icon "button" at bounding box center [579, 10] width 5 height 5
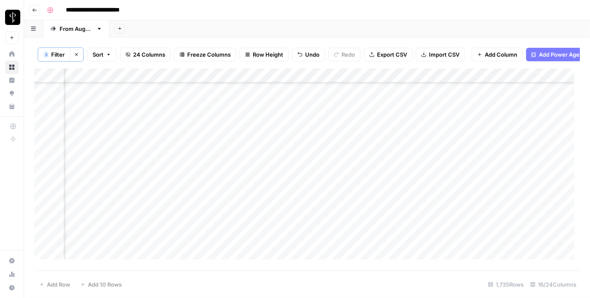
click at [308, 139] on div "Add Column" at bounding box center [306, 166] width 545 height 197
click at [422, 135] on div "Add Column" at bounding box center [306, 166] width 545 height 197
click at [350, 139] on div "Add Column" at bounding box center [306, 166] width 545 height 197
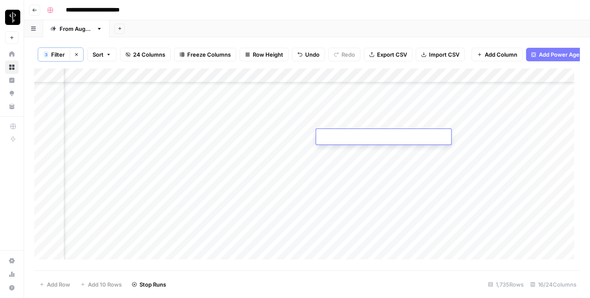
click at [350, 139] on textarea at bounding box center [383, 137] width 135 height 12
type textarea "*"
drag, startPoint x: 350, startPoint y: 139, endPoint x: 308, endPoint y: 296, distance: 162.6
click at [308, 296] on body "**********" at bounding box center [295, 149] width 590 height 298
click at [323, 132] on textarea at bounding box center [383, 137] width 135 height 12
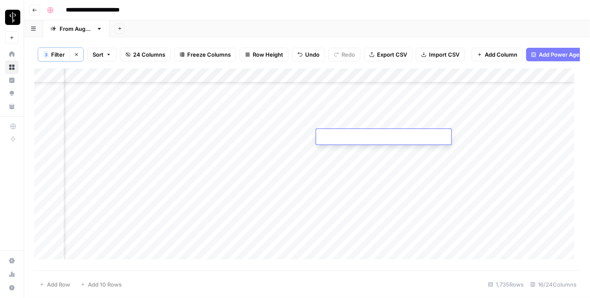
paste textarea "**********"
type textarea "**********"
click at [101, 152] on div "Add Column" at bounding box center [306, 166] width 545 height 197
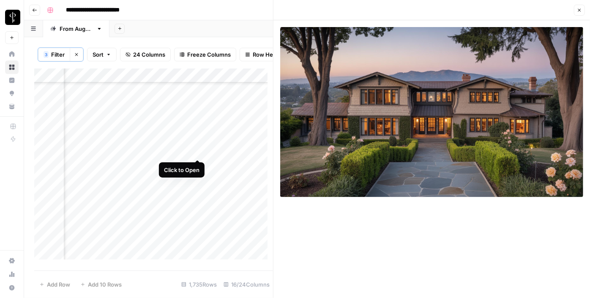
click at [193, 151] on div "Add Column" at bounding box center [153, 166] width 239 height 197
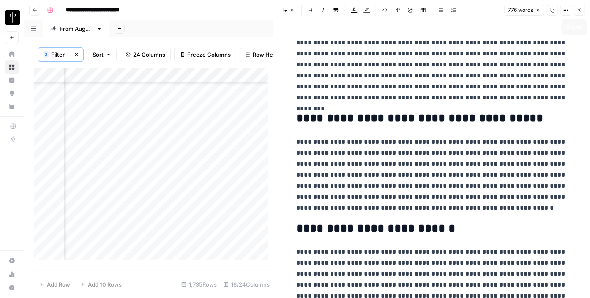
click at [578, 10] on icon "button" at bounding box center [579, 10] width 5 height 5
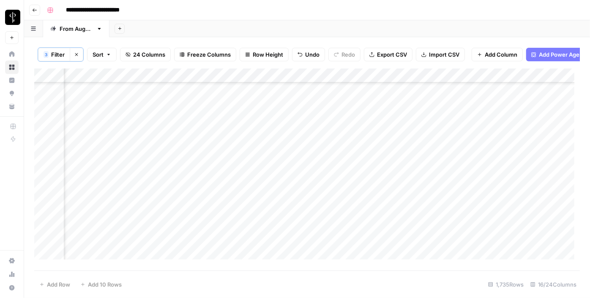
scroll to position [1961, 851]
click at [510, 132] on div "Add Column" at bounding box center [306, 166] width 545 height 197
drag, startPoint x: 527, startPoint y: 135, endPoint x: 518, endPoint y: 243, distance: 108.2
click at [518, 243] on div "Add Column" at bounding box center [306, 166] width 545 height 197
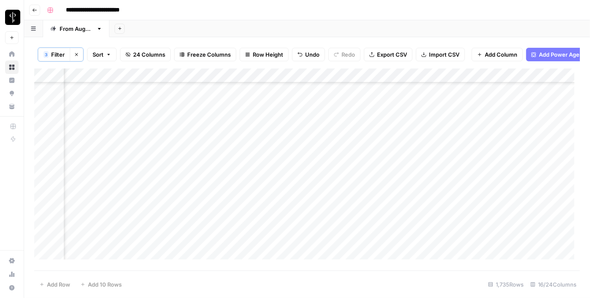
click at [480, 162] on div "Add Column" at bounding box center [306, 166] width 545 height 197
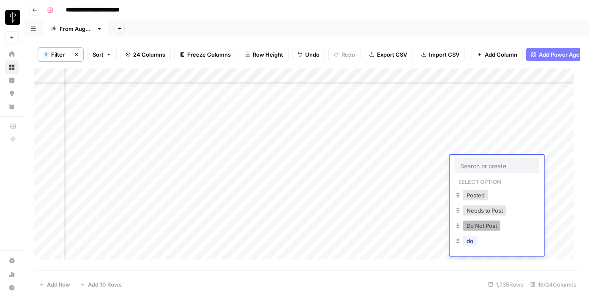
click at [482, 227] on button "Do Not Post" at bounding box center [481, 226] width 37 height 10
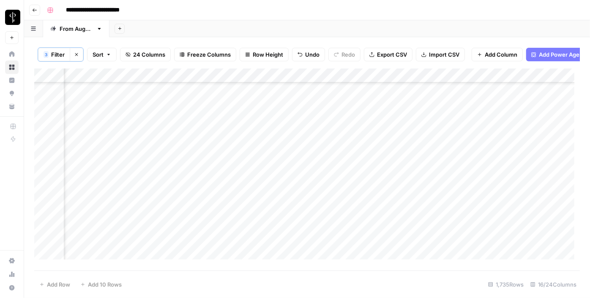
click at [488, 180] on div "Add Column" at bounding box center [306, 166] width 545 height 197
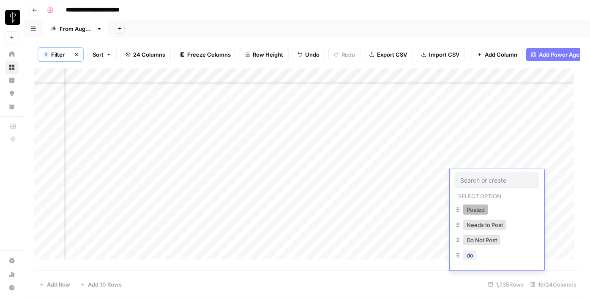
click at [468, 210] on button "Posted" at bounding box center [475, 209] width 25 height 10
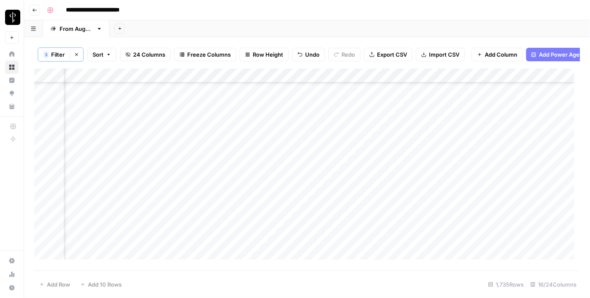
scroll to position [2122, 851]
